Goal: Navigation & Orientation: Find specific page/section

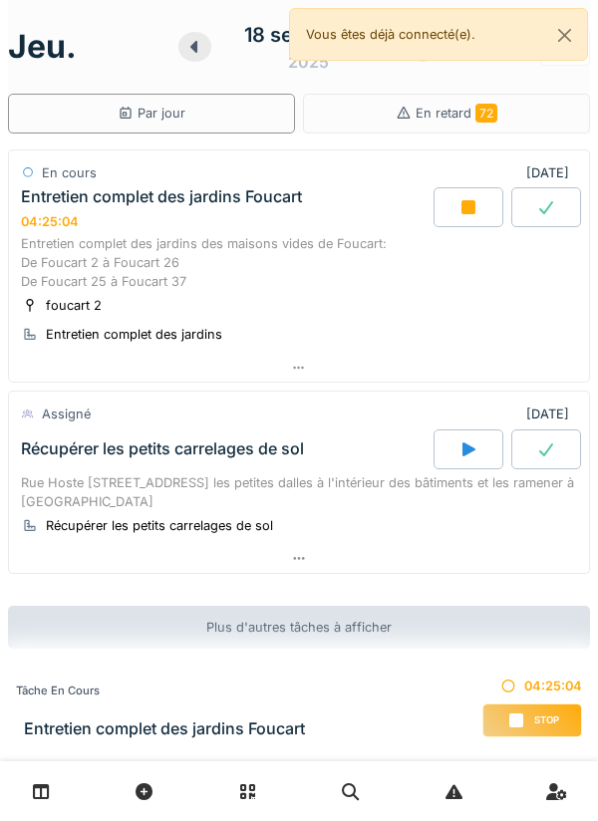
click at [465, 218] on div at bounding box center [469, 207] width 70 height 40
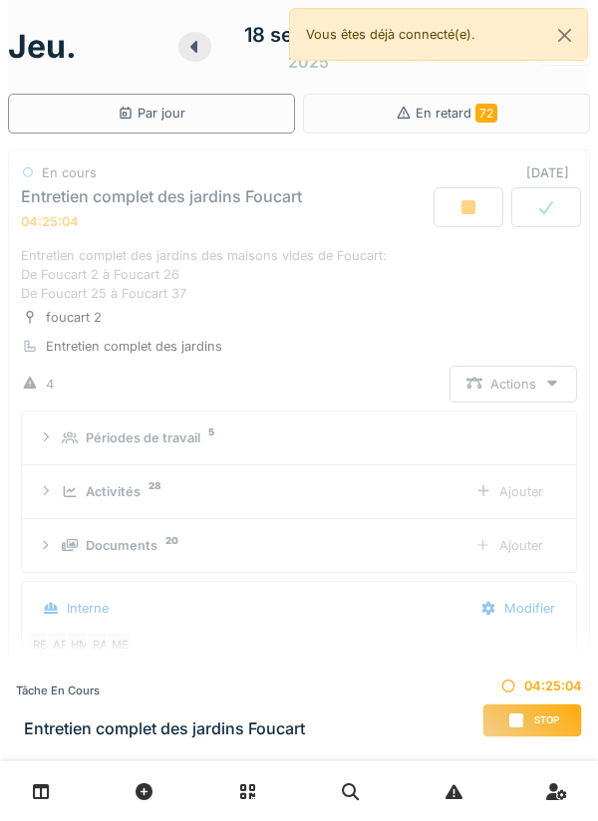
scroll to position [70, 0]
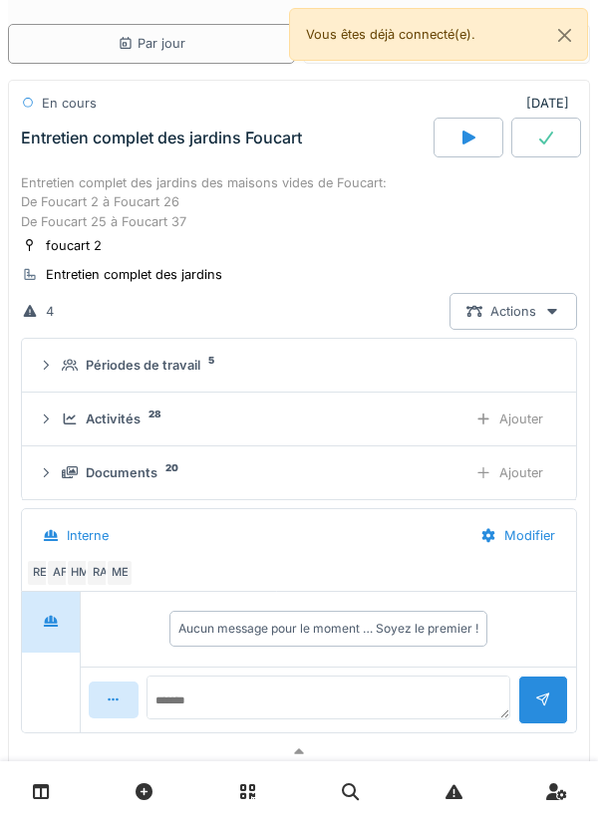
click at [60, 462] on div "Documents 20 Ajouter" at bounding box center [299, 473] width 522 height 37
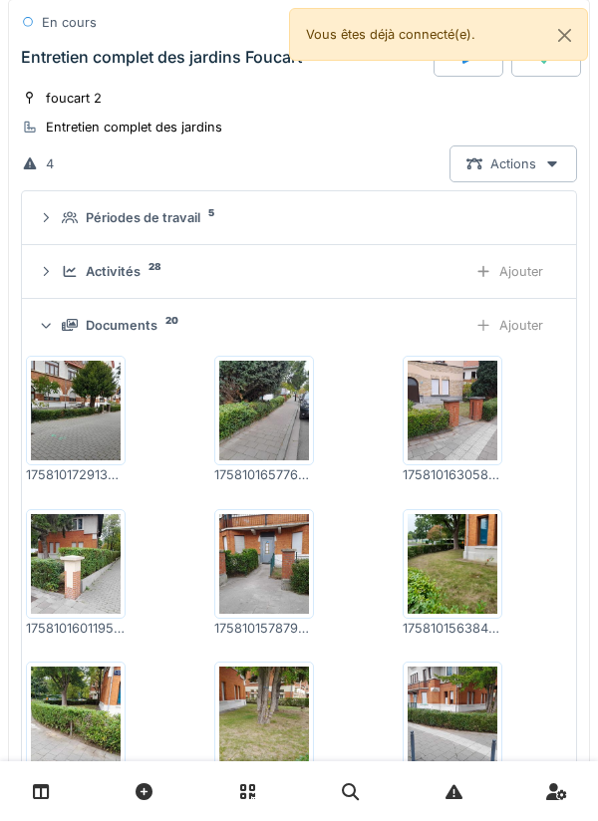
scroll to position [0, 0]
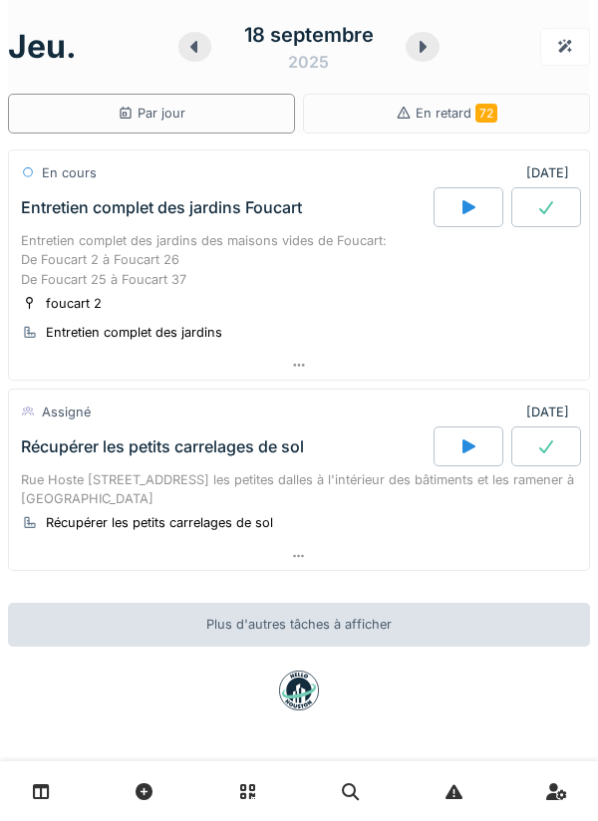
click at [307, 356] on div at bounding box center [299, 365] width 580 height 29
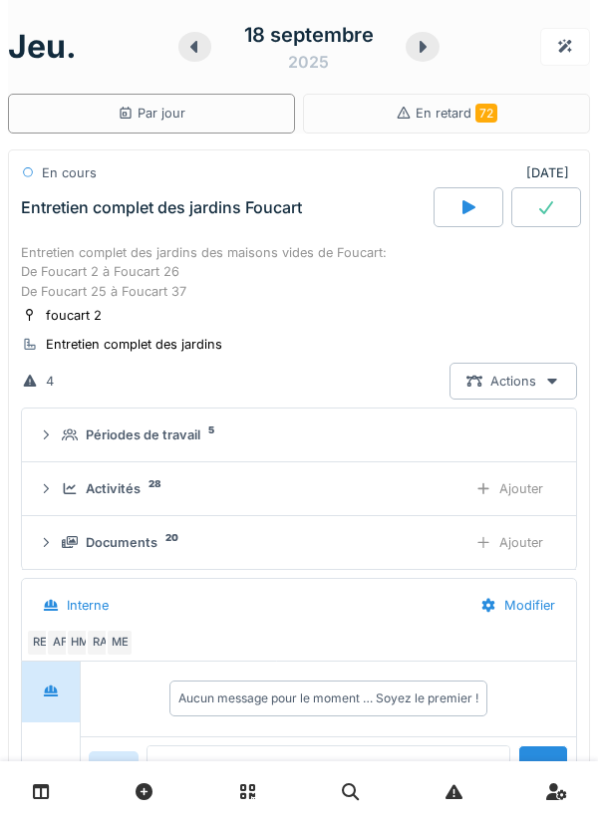
scroll to position [70, 0]
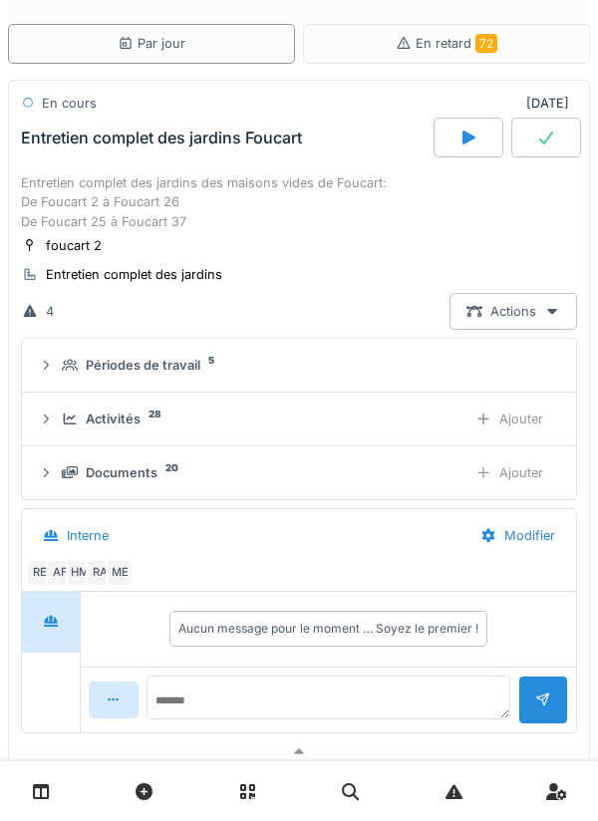
click at [136, 363] on div "Périodes de travail" at bounding box center [143, 365] width 115 height 19
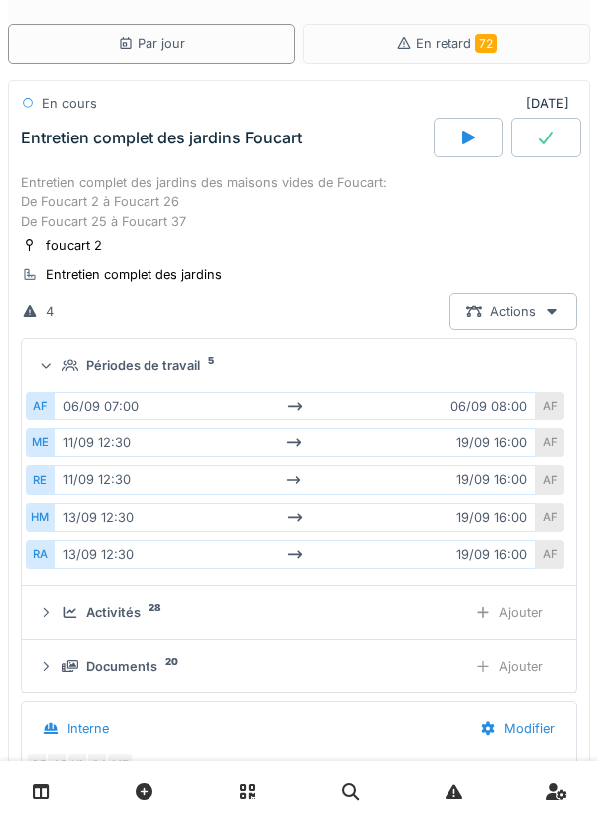
click at [545, 552] on div "AF" at bounding box center [550, 554] width 28 height 29
click at [414, 181] on div "Entretien complet des jardins des maisons vides de Foucart: De Foucart 2 à Fouc…" at bounding box center [299, 202] width 556 height 58
